Goal: Information Seeking & Learning: Check status

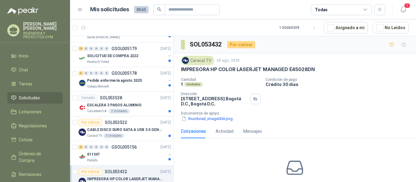
scroll to position [630, 0]
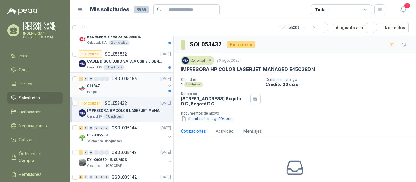
click at [133, 90] on div "Patojito" at bounding box center [126, 92] width 79 height 5
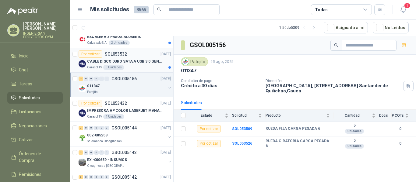
click at [124, 65] on div "CABLE DISCO DURO SATA A USB 3.0 GENERICO" at bounding box center [129, 61] width 84 height 7
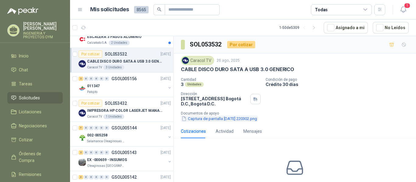
click at [209, 119] on button "Captura de pantalla [DATE] 220302.png" at bounding box center [219, 119] width 77 height 6
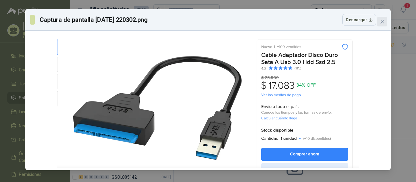
click at [382, 22] on icon "close" at bounding box center [383, 22] width 4 height 4
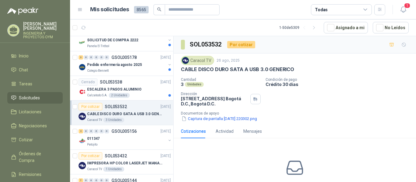
scroll to position [572, 0]
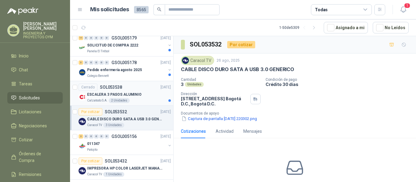
click at [108, 100] on div "Calzatodo S.A. 2 Unidades" at bounding box center [129, 100] width 84 height 5
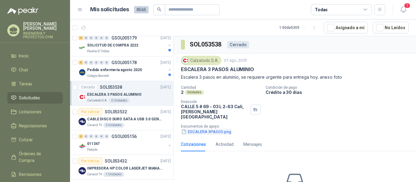
click at [198, 129] on button "ESCALERA 3PASOS.png" at bounding box center [206, 132] width 51 height 6
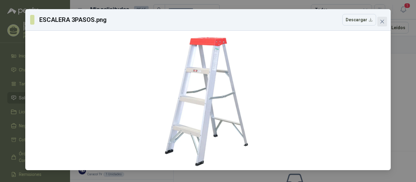
click at [381, 24] on icon "close" at bounding box center [382, 21] width 5 height 5
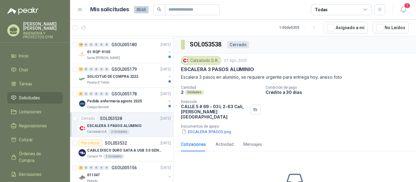
scroll to position [527, 0]
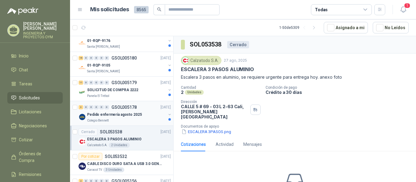
click at [147, 115] on div "Pedido enfermería agosto 2025" at bounding box center [126, 114] width 79 height 7
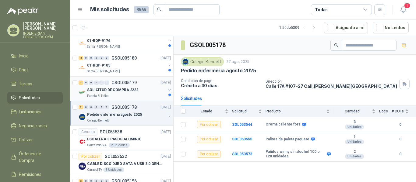
click at [123, 92] on p "SOLICITUD DE COMPRA 2222" at bounding box center [112, 90] width 51 height 6
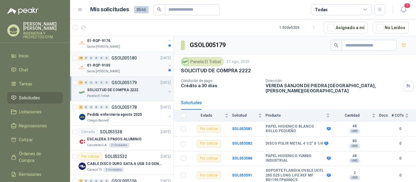
click at [112, 64] on div "01-RQP-9105" at bounding box center [126, 65] width 79 height 7
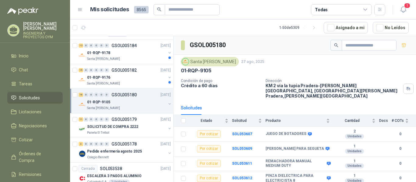
scroll to position [480, 0]
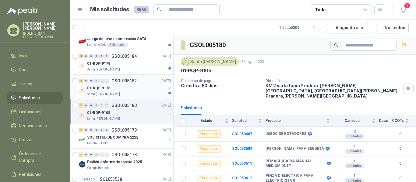
click at [121, 91] on div "01-RQP-9176" at bounding box center [126, 88] width 79 height 7
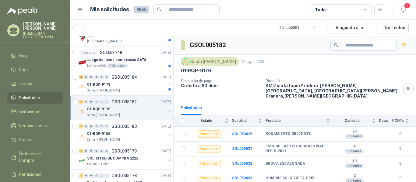
scroll to position [445, 0]
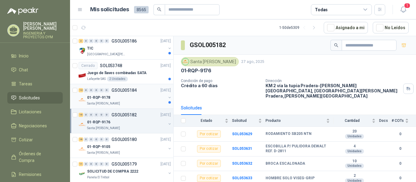
click at [135, 102] on div "Santa [PERSON_NAME]" at bounding box center [126, 103] width 79 height 5
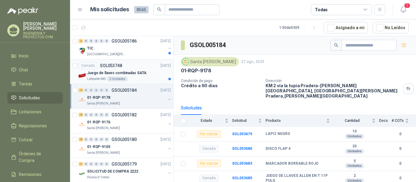
click at [131, 77] on div "Lafayette SAS 2 Unidades" at bounding box center [129, 79] width 84 height 5
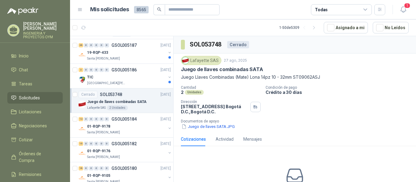
scroll to position [398, 0]
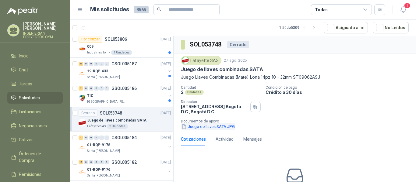
click at [200, 126] on button "Juego de llaves SATA.JPG" at bounding box center [208, 127] width 55 height 6
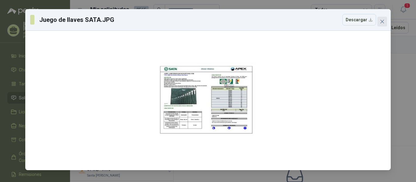
click at [381, 23] on icon "close" at bounding box center [382, 21] width 5 height 5
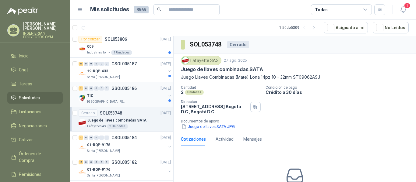
click at [126, 98] on div "TIC" at bounding box center [126, 95] width 79 height 7
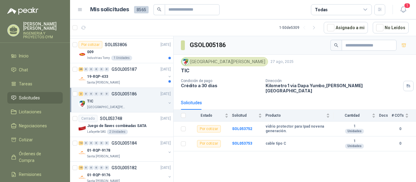
scroll to position [374, 0]
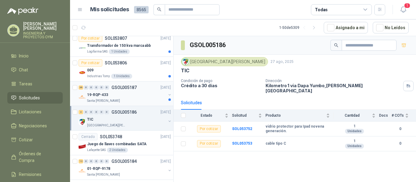
click at [133, 94] on div "19-RQP-433" at bounding box center [126, 94] width 79 height 7
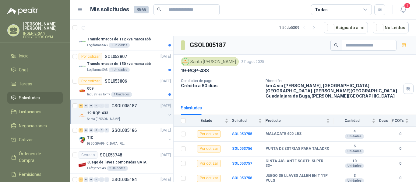
scroll to position [348, 0]
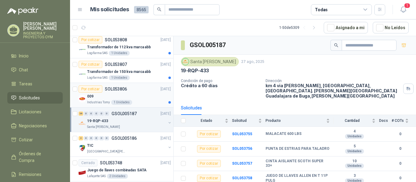
click at [143, 97] on div "009" at bounding box center [129, 96] width 84 height 7
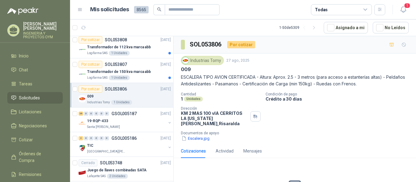
scroll to position [340, 0]
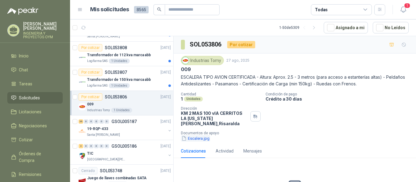
click at [192, 136] on button "Escalera.jpg" at bounding box center [195, 139] width 29 height 6
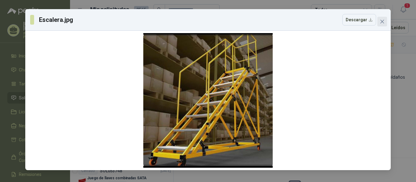
click at [384, 22] on icon "close" at bounding box center [382, 21] width 5 height 5
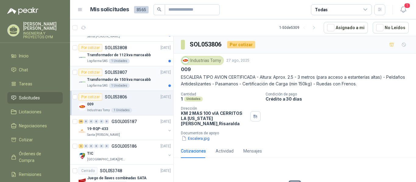
click at [144, 80] on p "Transformador de 150 kva marca abb" at bounding box center [119, 80] width 64 height 6
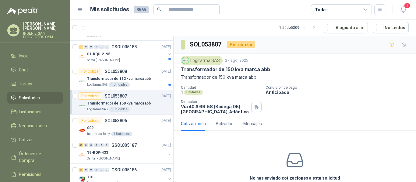
scroll to position [292, 0]
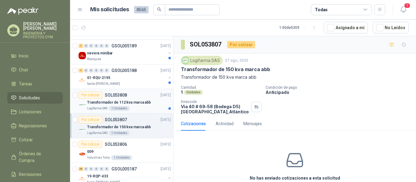
click at [144, 102] on p "Transformador de 112 kva marca abb" at bounding box center [119, 103] width 64 height 6
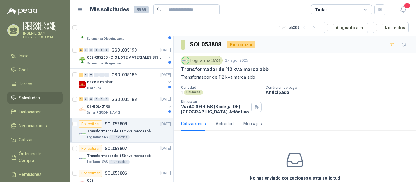
scroll to position [258, 0]
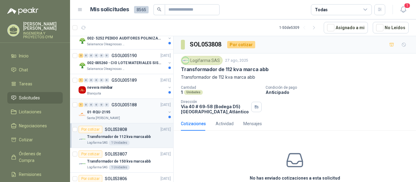
click at [141, 111] on div "01-RQU-2195" at bounding box center [126, 112] width 79 height 7
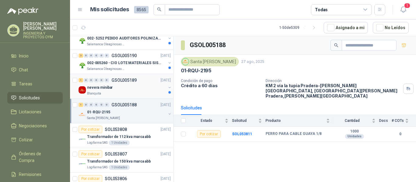
click at [147, 87] on div "nevera minibar" at bounding box center [126, 87] width 79 height 7
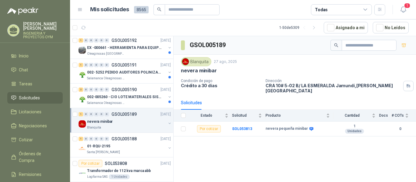
scroll to position [221, 0]
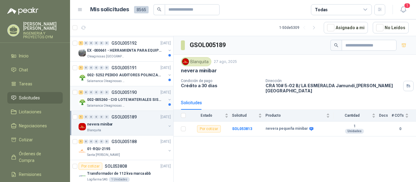
click at [131, 100] on p "002-005260 - CIO LOTE MATERIALES SISTEMA HIDRAULIC" at bounding box center [125, 100] width 76 height 6
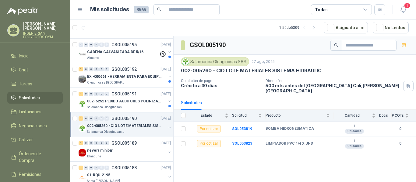
scroll to position [190, 0]
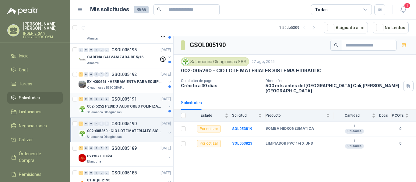
click at [138, 110] on div "002- 5252 PEDIDO AUDITORES POLINIZACIÓN" at bounding box center [126, 106] width 79 height 7
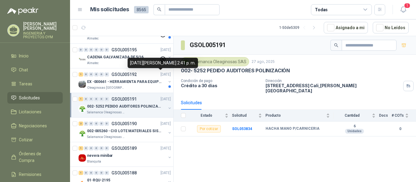
drag, startPoint x: 168, startPoint y: 67, endPoint x: 169, endPoint y: 63, distance: 4.1
click at [169, 63] on div "[DATE][PERSON_NAME] 2:41 p. m." at bounding box center [163, 63] width 70 height 10
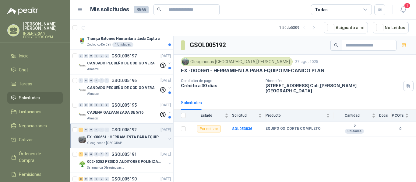
scroll to position [127, 0]
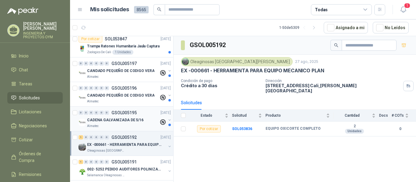
click at [121, 117] on div "CADENA GALVANIZADA DE 5/16" at bounding box center [123, 120] width 72 height 7
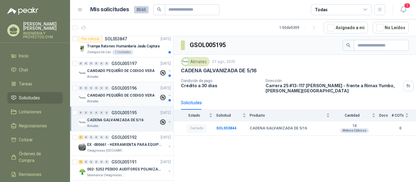
click at [132, 96] on p "CANDADO PEQUEÑO DE CODIGO VERA" at bounding box center [120, 96] width 67 height 6
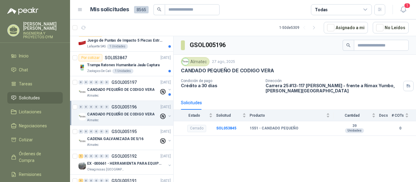
scroll to position [92, 0]
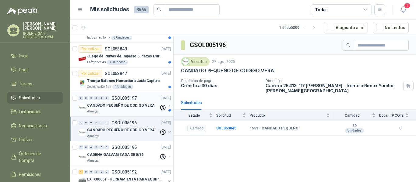
click at [120, 105] on p "CANDADO PEQUEÑO DE CODIGO VERA" at bounding box center [120, 106] width 67 height 6
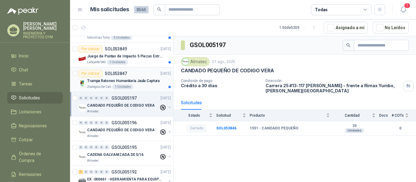
click at [139, 79] on p "Trampa Ratones Humanitaria Jaula Captura" at bounding box center [123, 81] width 73 height 6
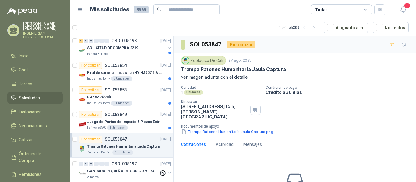
scroll to position [21, 0]
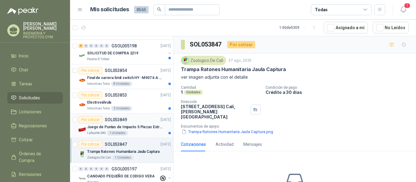
click at [129, 129] on p "Juego de Puntas de Impacto 5 Piezas Estrella PH2 de 2'' Zanco 1/4'' Truper" at bounding box center [125, 128] width 76 height 6
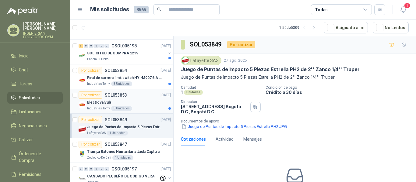
click at [136, 106] on div "Electroválvula" at bounding box center [129, 102] width 84 height 7
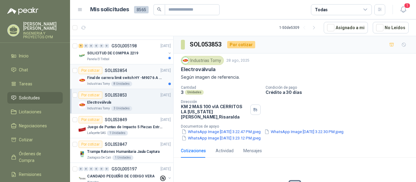
click at [137, 80] on p "Final de carrera limit switch HY -M907 6 A - 250 V a.c" at bounding box center [125, 78] width 76 height 6
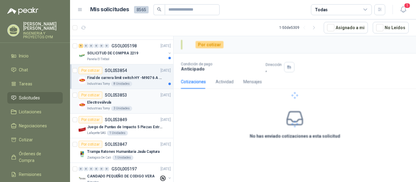
click at [134, 95] on div "Por cotizar SOL053853 [DATE]" at bounding box center [125, 95] width 92 height 7
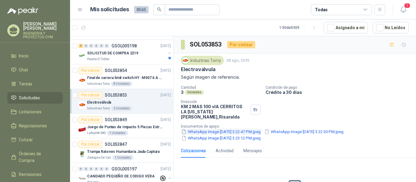
click at [214, 129] on button "WhatsApp Image [DATE] 3.22.47 PM.jpeg" at bounding box center [221, 132] width 80 height 6
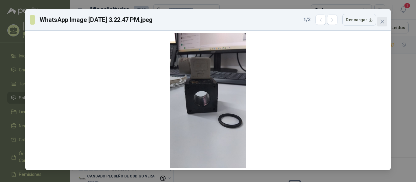
click at [381, 24] on button "Close" at bounding box center [382, 22] width 10 height 10
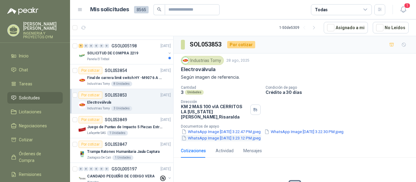
click at [214, 135] on button "WhatsApp Image [DATE] 3.23.12 PM.jpeg" at bounding box center [221, 138] width 80 height 6
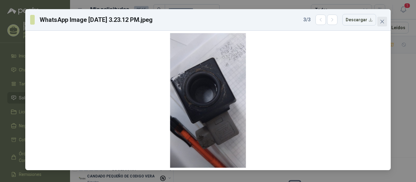
click at [384, 24] on button "Close" at bounding box center [382, 22] width 10 height 10
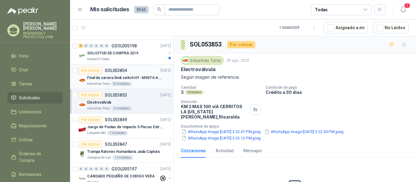
click at [105, 74] on div "Final de carrera limit switch HY -M907 6 A - 250 V a.c" at bounding box center [129, 77] width 84 height 7
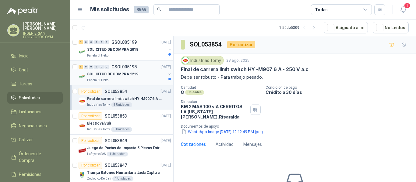
click at [131, 76] on p "SOLICITUD DE COMPRA 2219" at bounding box center [112, 75] width 51 height 6
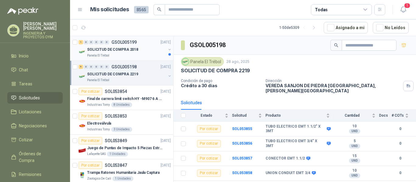
click at [123, 50] on p "SOLICITUD DE COMPRA 2018" at bounding box center [112, 50] width 51 height 6
